Goal: Find specific page/section: Find specific page/section

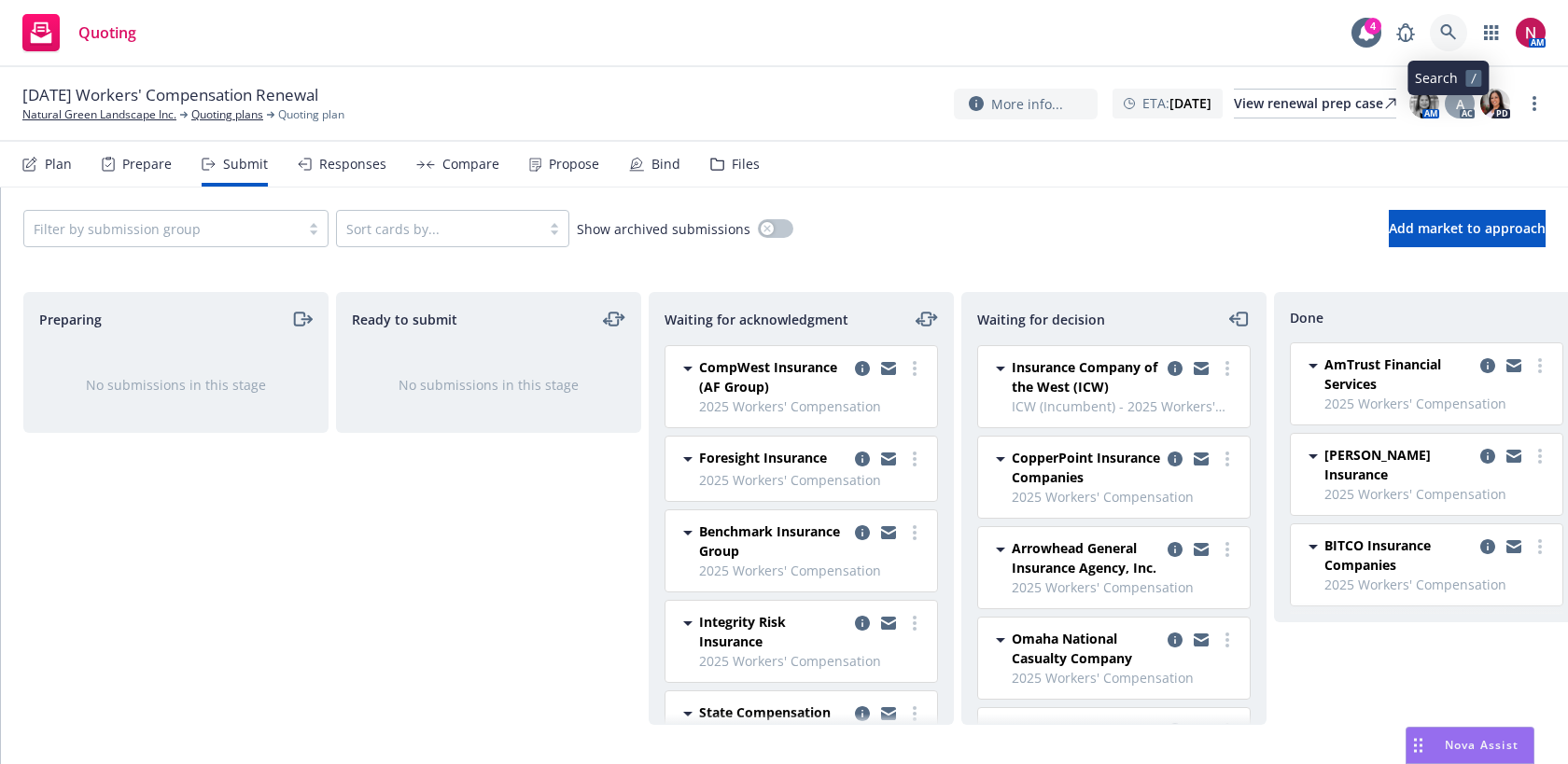
click at [1441, 29] on icon at bounding box center [1448, 32] width 16 height 16
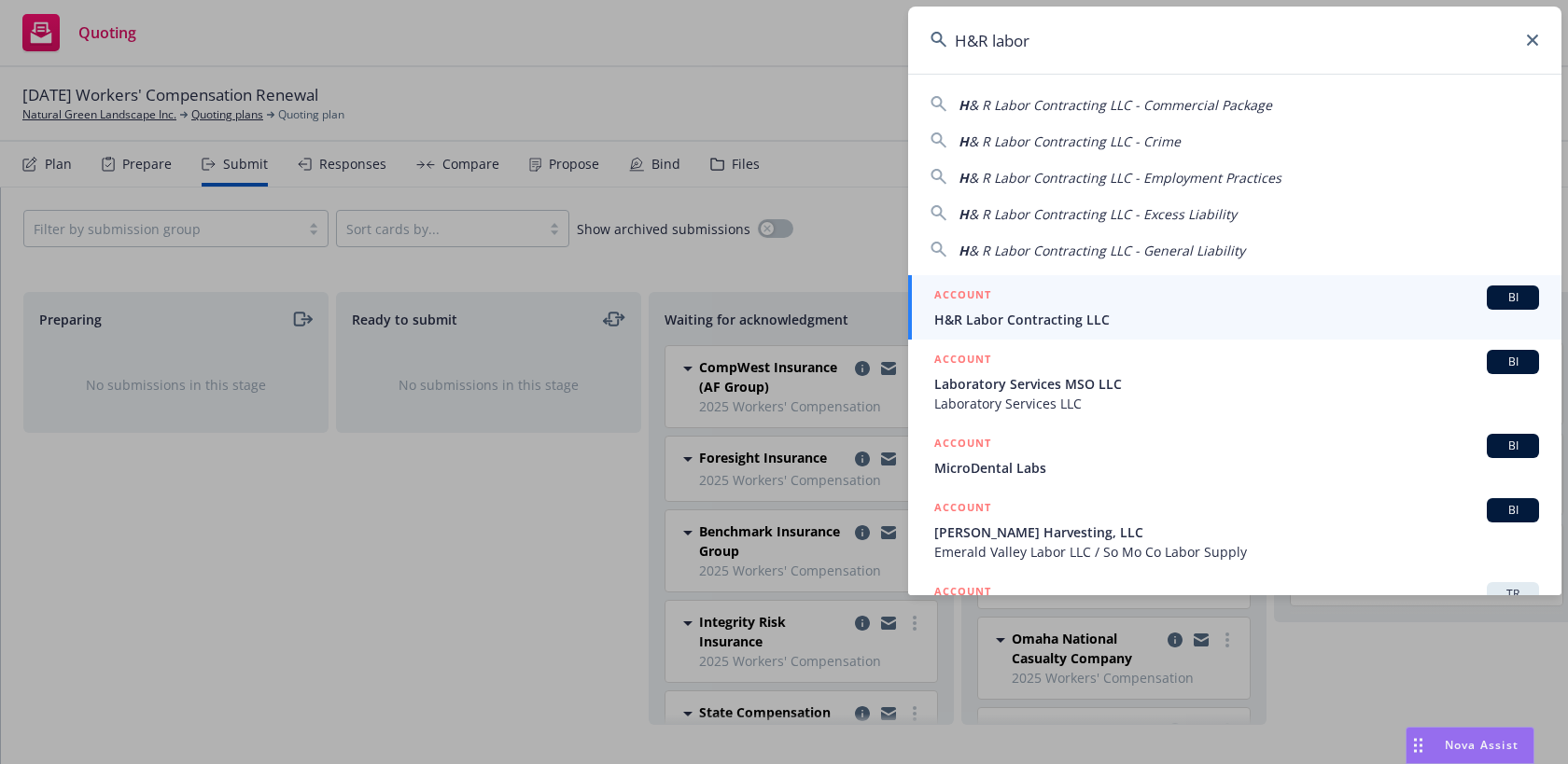
type input "H&R labor"
click at [1256, 312] on span "H&R Labor Contracting LLC" at bounding box center [1237, 320] width 605 height 19
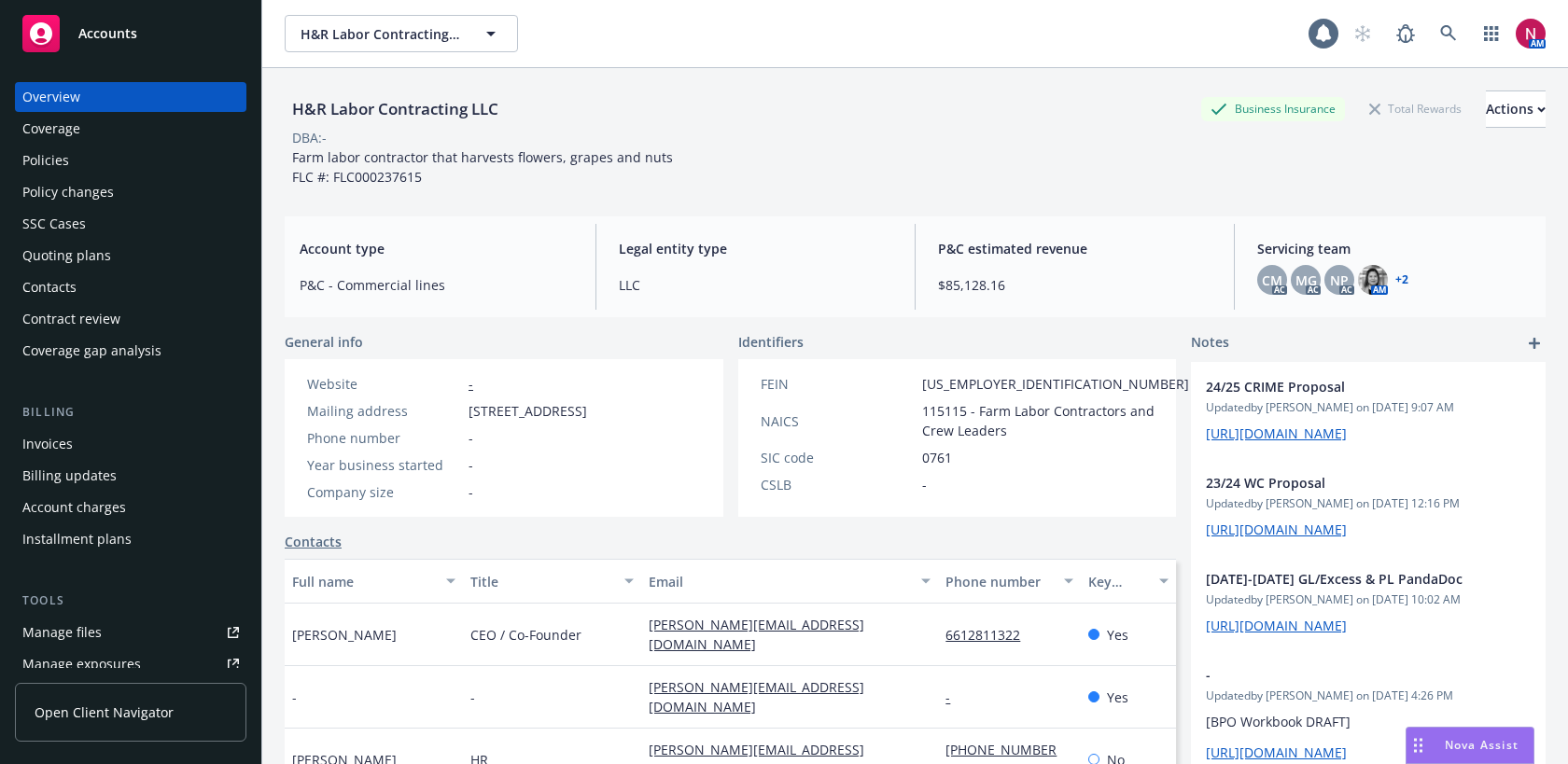
click at [80, 187] on div "Policy changes" at bounding box center [67, 192] width 91 height 30
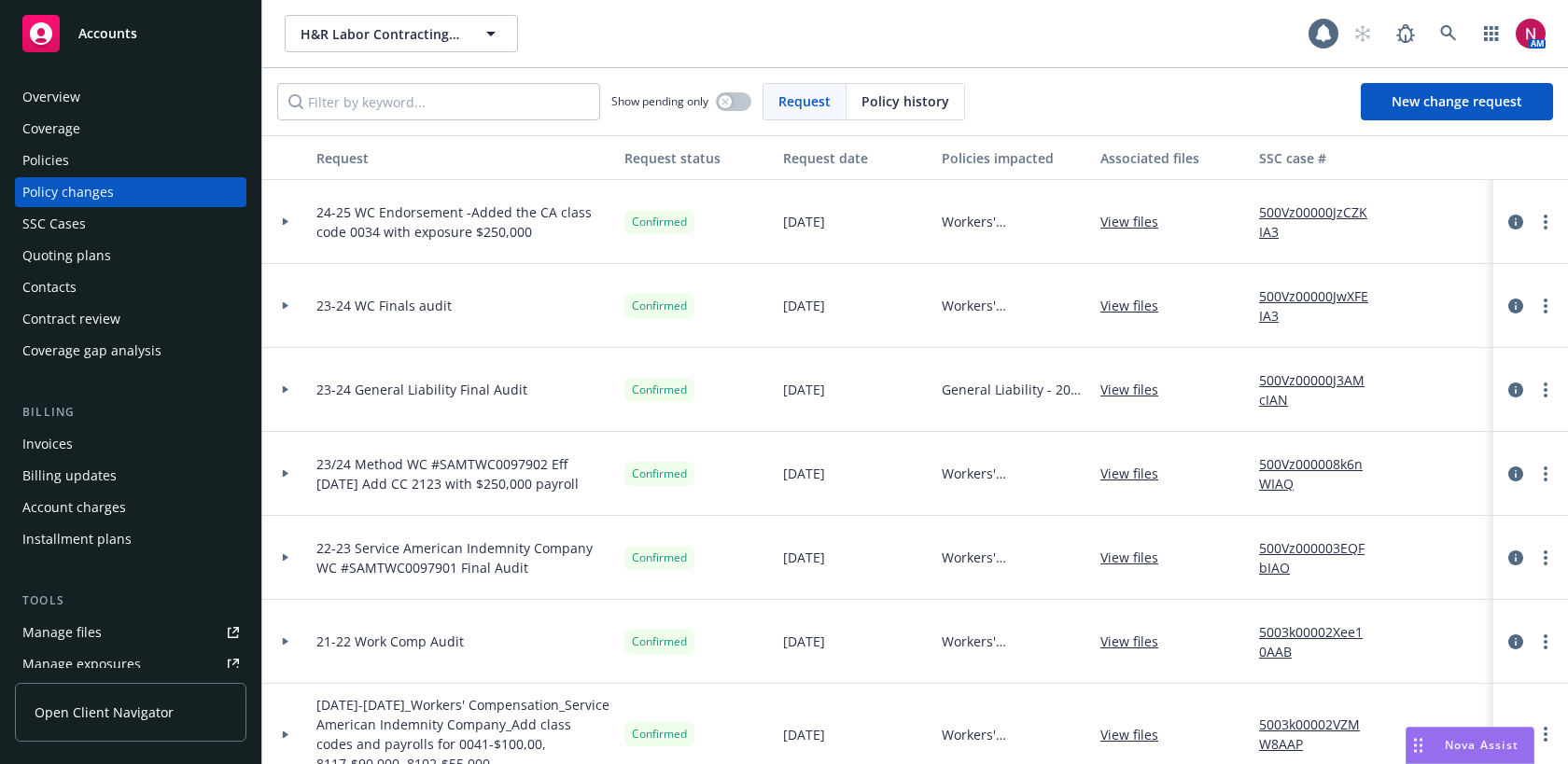
click at [89, 262] on div "Quoting plans" at bounding box center [66, 255] width 88 height 30
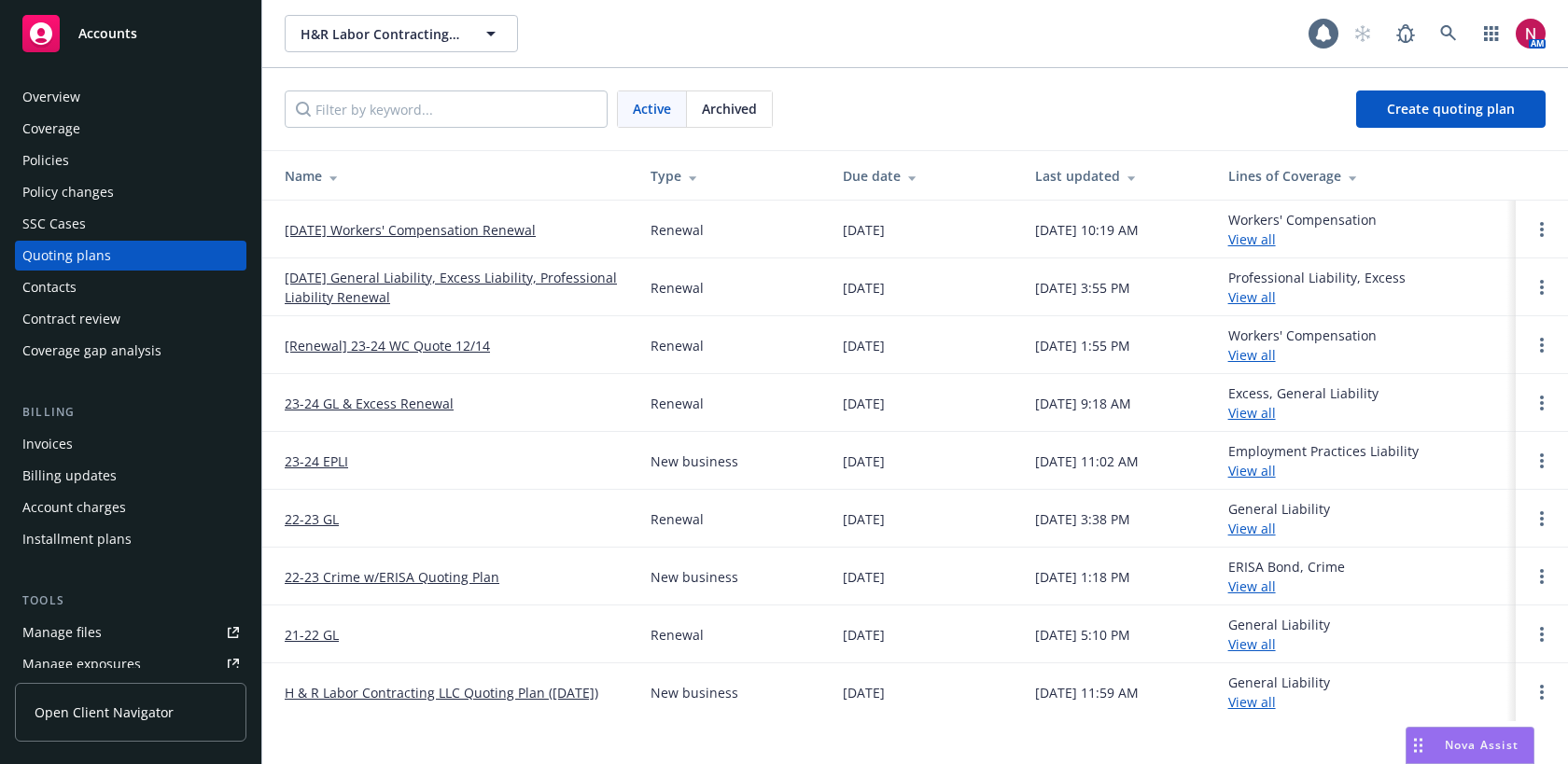
click at [350, 227] on link "[DATE] Workers' Compensation Renewal" at bounding box center [409, 229] width 251 height 19
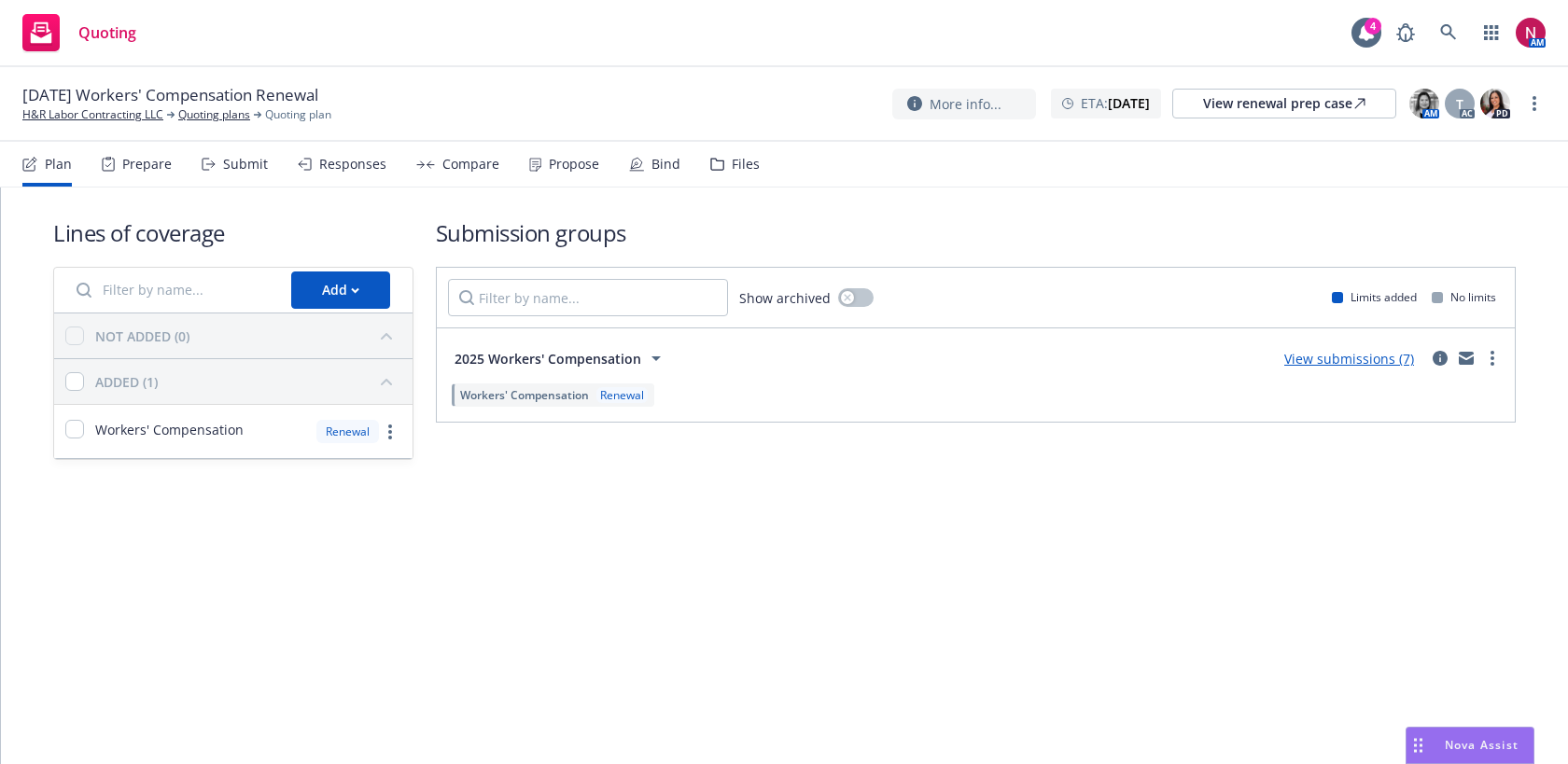
click at [248, 163] on div "Submit" at bounding box center [245, 164] width 45 height 15
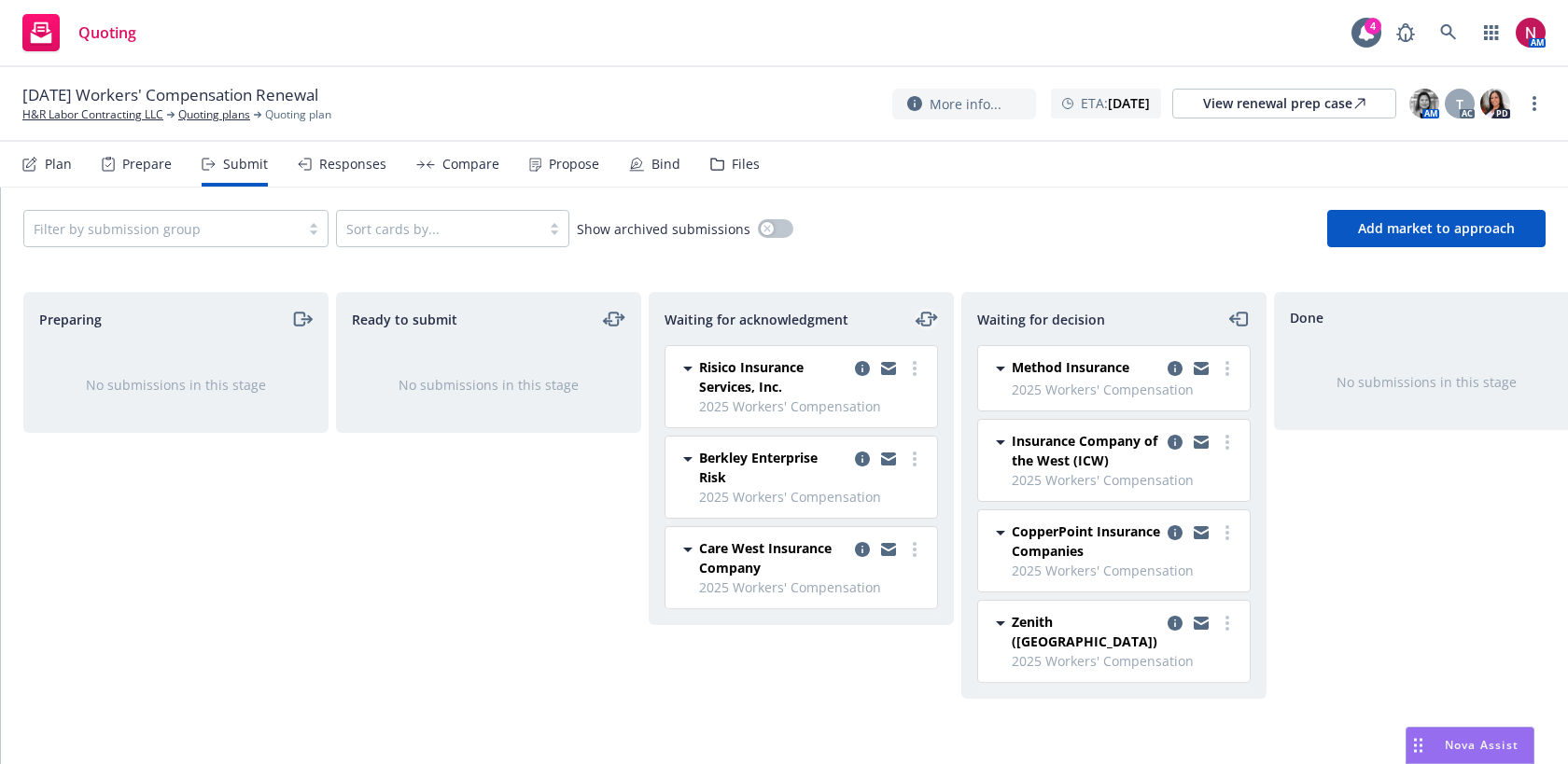
click at [922, 313] on icon "moveLeftRight" at bounding box center [927, 320] width 10 height 13
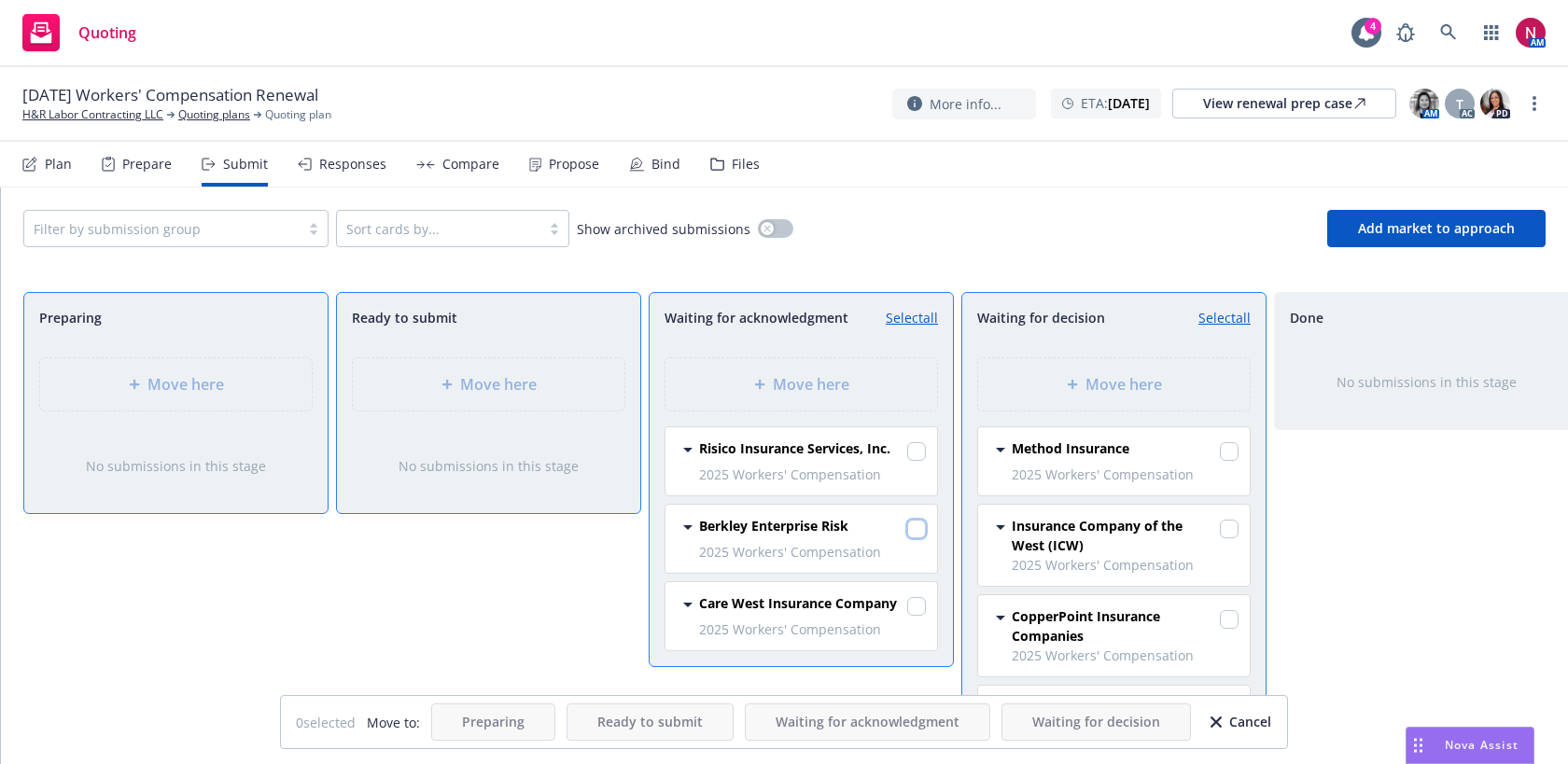
click at [918, 526] on input "checkbox" at bounding box center [916, 528] width 18 height 18
checkbox input "true"
click at [1149, 393] on span "Move here" at bounding box center [1123, 384] width 77 height 22
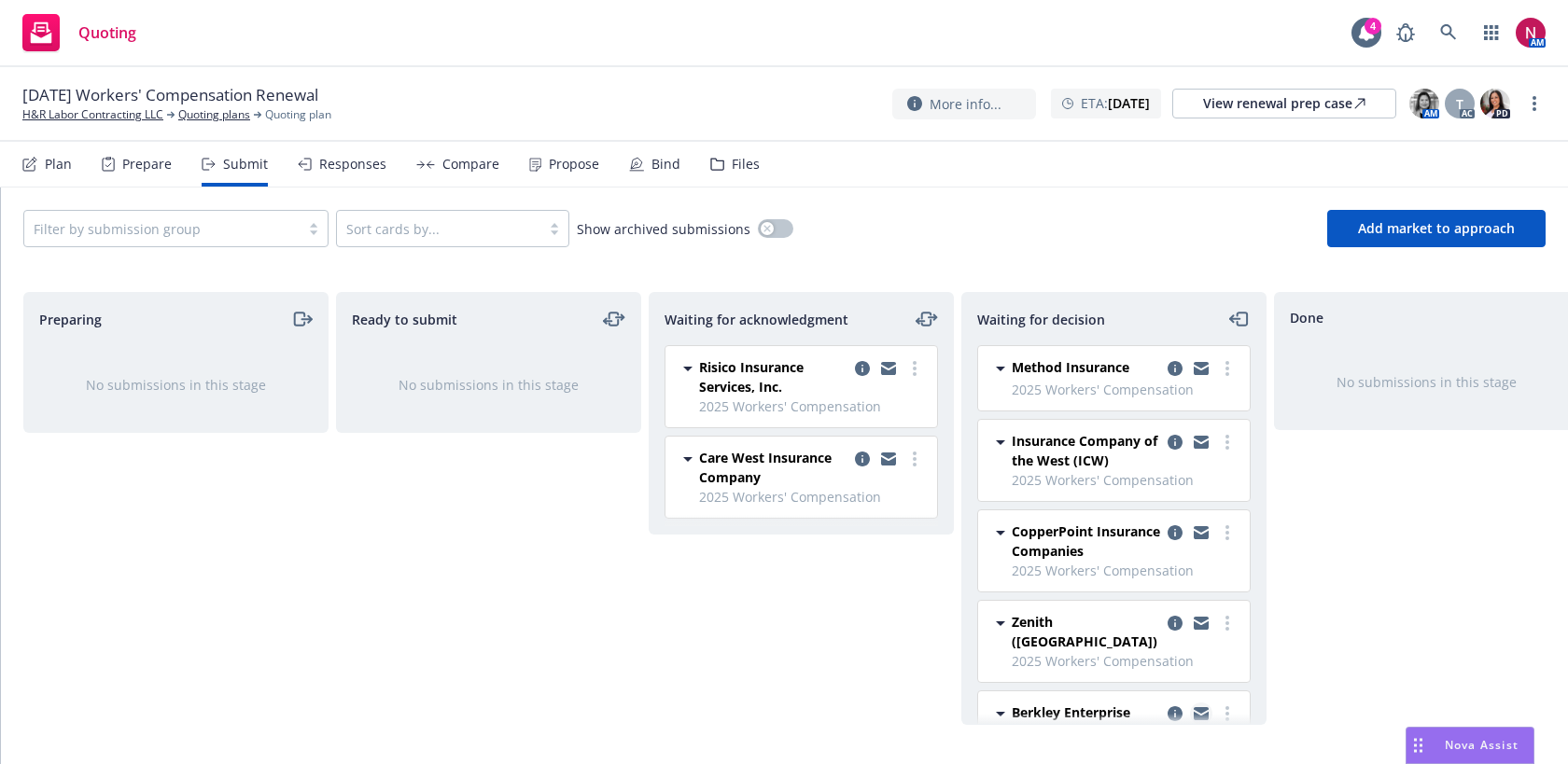
click at [1209, 703] on link "copy logging email" at bounding box center [1200, 713] width 22 height 22
click at [1449, 26] on icon at bounding box center [1448, 32] width 16 height 16
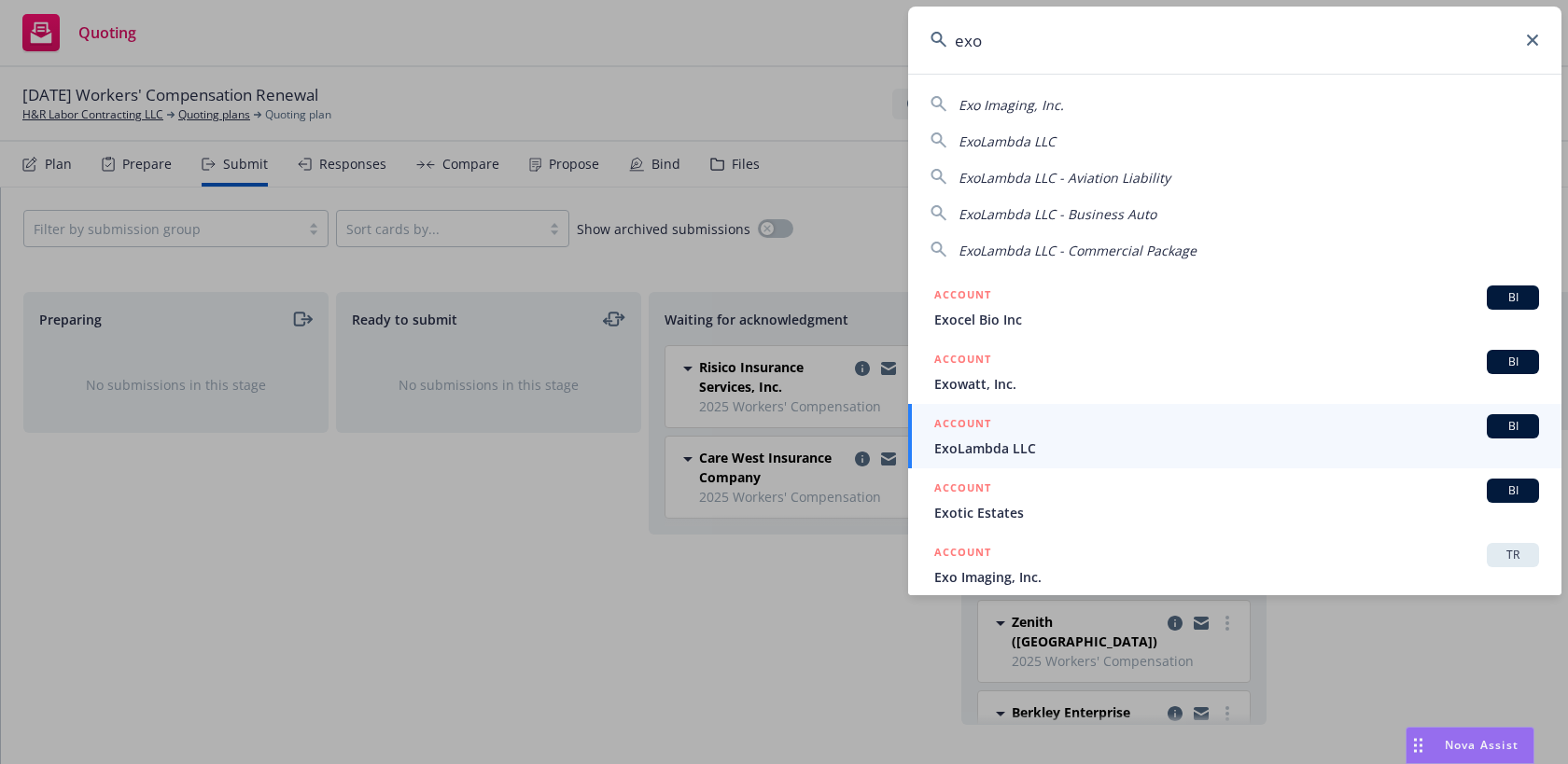
drag, startPoint x: 1130, startPoint y: 37, endPoint x: 752, endPoint y: 32, distance: 378.0
click at [752, 32] on div "exo Exo Imaging, Inc. ExoLambda LLC ExoLambda LLC - Aviation Liability ExoLambd…" at bounding box center [784, 382] width 1568 height 764
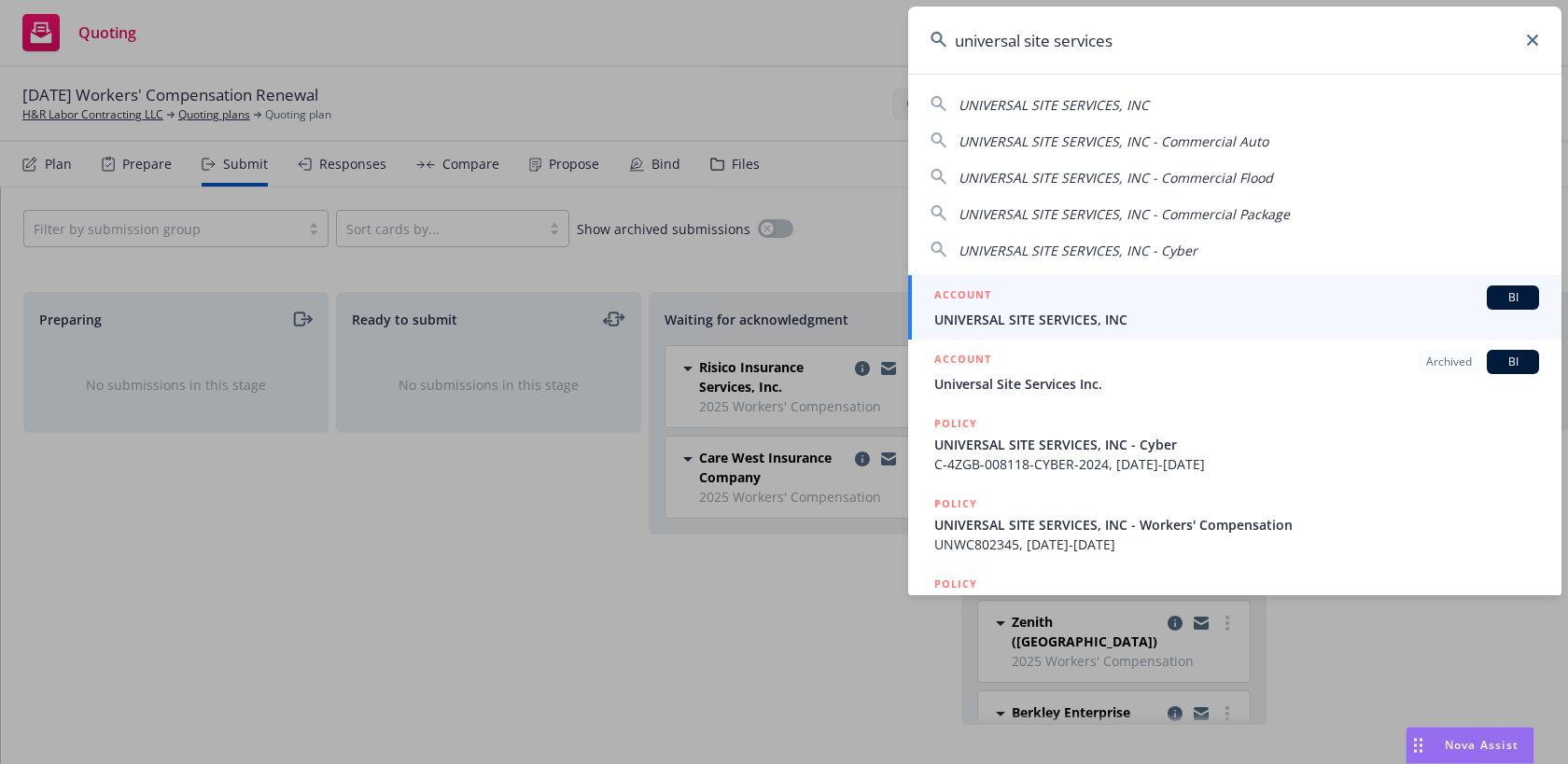
type input "universal site services"
click at [1067, 319] on span "UNIVERSAL SITE SERVICES, INC" at bounding box center [1237, 320] width 605 height 19
